Goal: Transaction & Acquisition: Purchase product/service

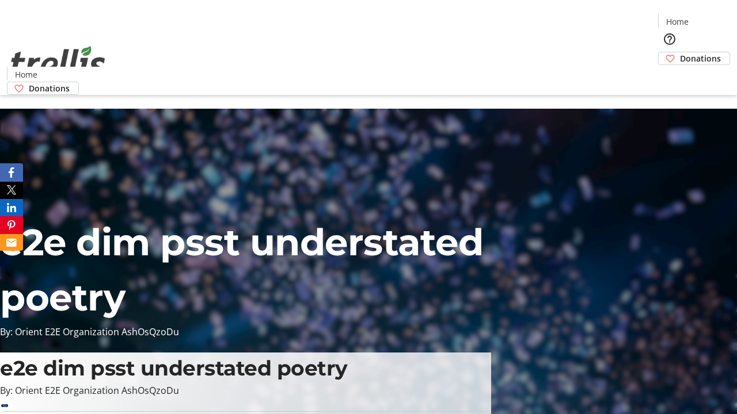
click at [680, 52] on span "Donations" at bounding box center [700, 58] width 41 height 12
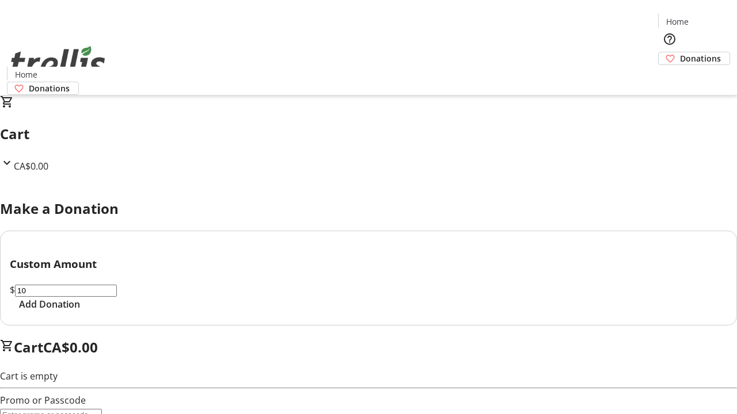
click at [80, 311] on span "Add Donation" at bounding box center [49, 304] width 61 height 14
